Goal: Transaction & Acquisition: Purchase product/service

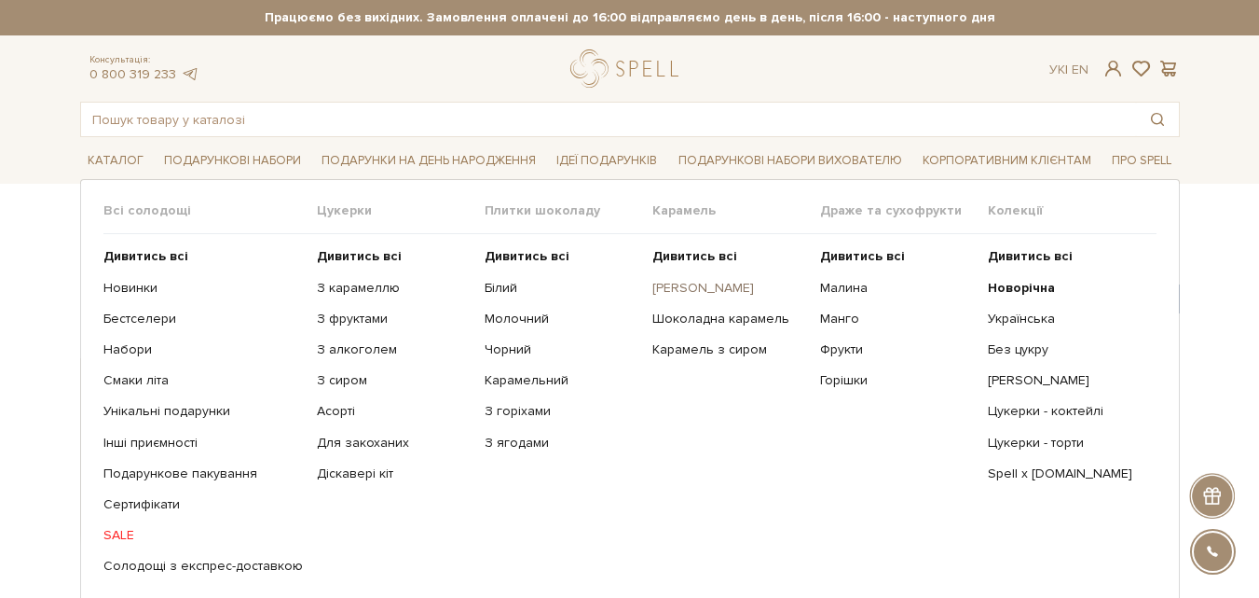
click at [682, 291] on link "[PERSON_NAME]" at bounding box center [730, 288] width 154 height 17
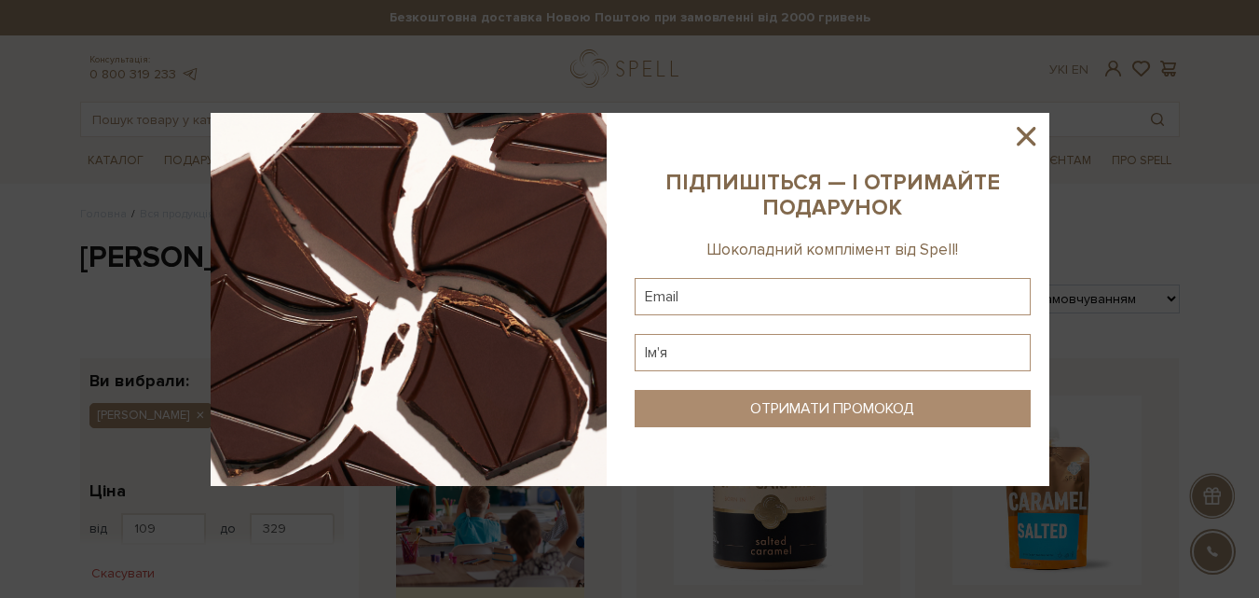
click at [1030, 131] on icon at bounding box center [1026, 136] width 19 height 19
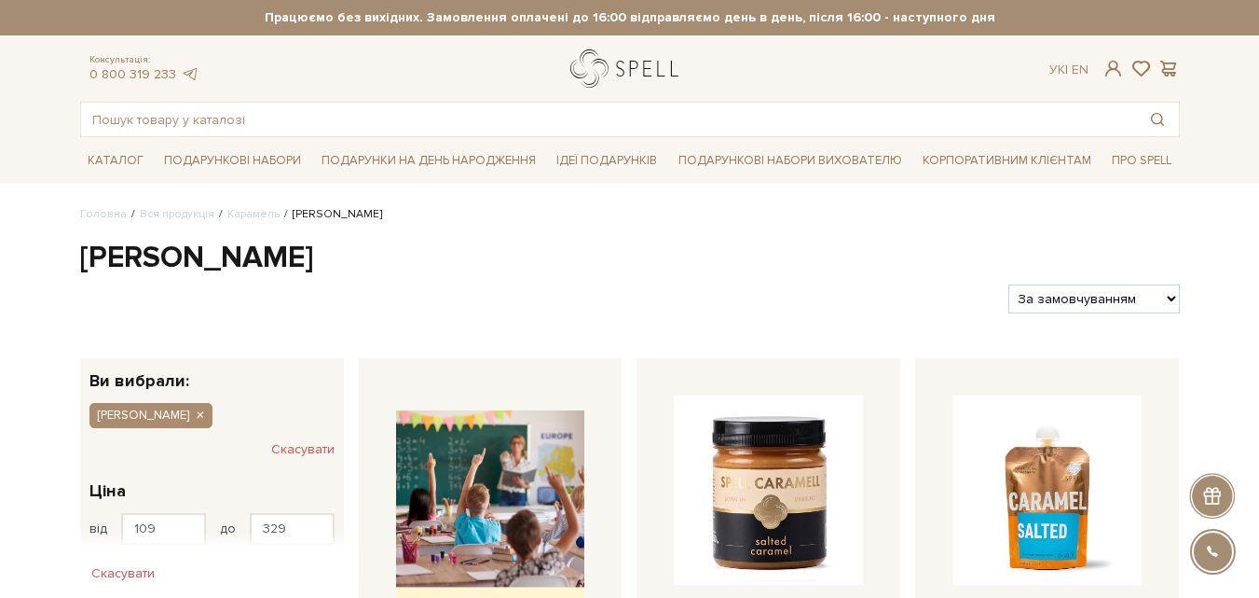
click at [596, 69] on link "logo" at bounding box center [628, 68] width 117 height 38
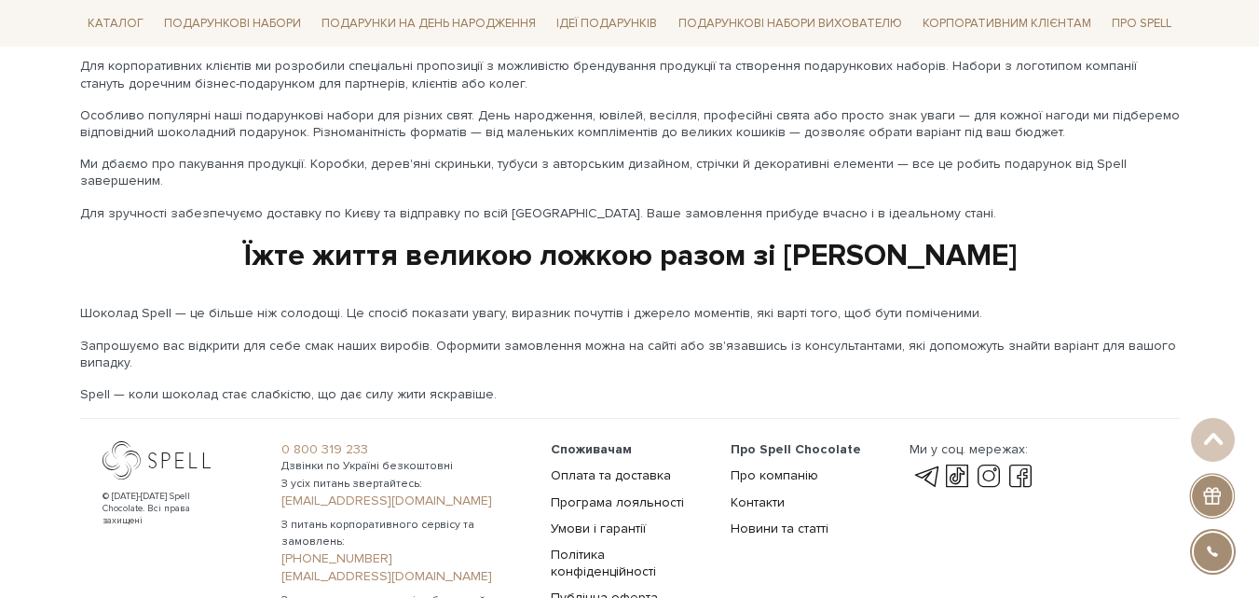
scroll to position [3169, 0]
